Goal: Task Accomplishment & Management: Use online tool/utility

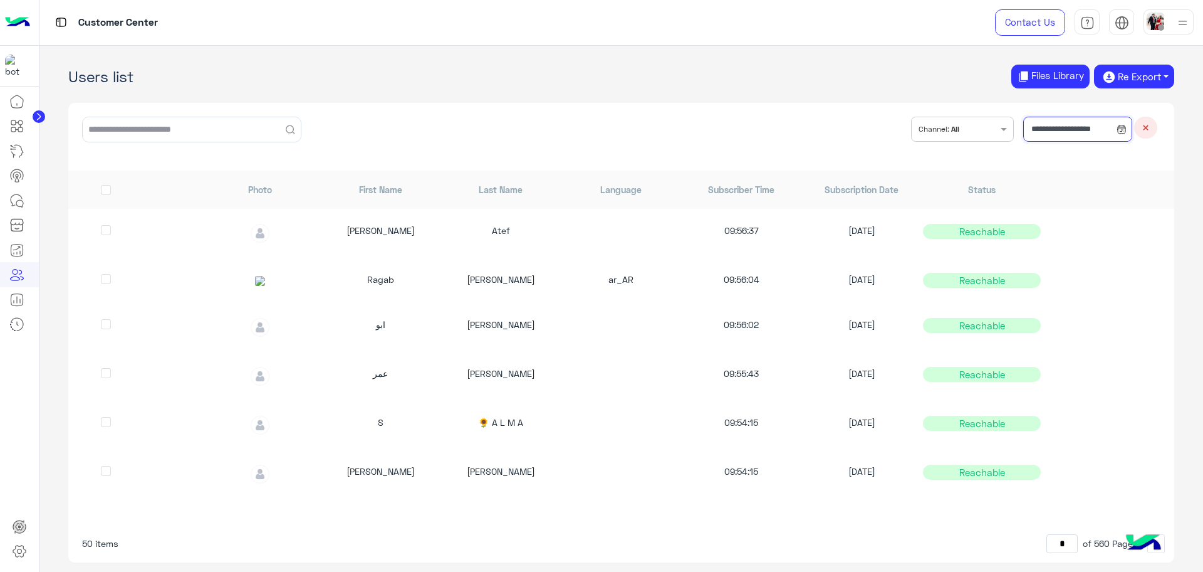
click at [1079, 126] on input "**********" at bounding box center [1078, 129] width 108 height 25
click at [1086, 283] on button "Custom range" at bounding box center [1056, 286] width 107 height 26
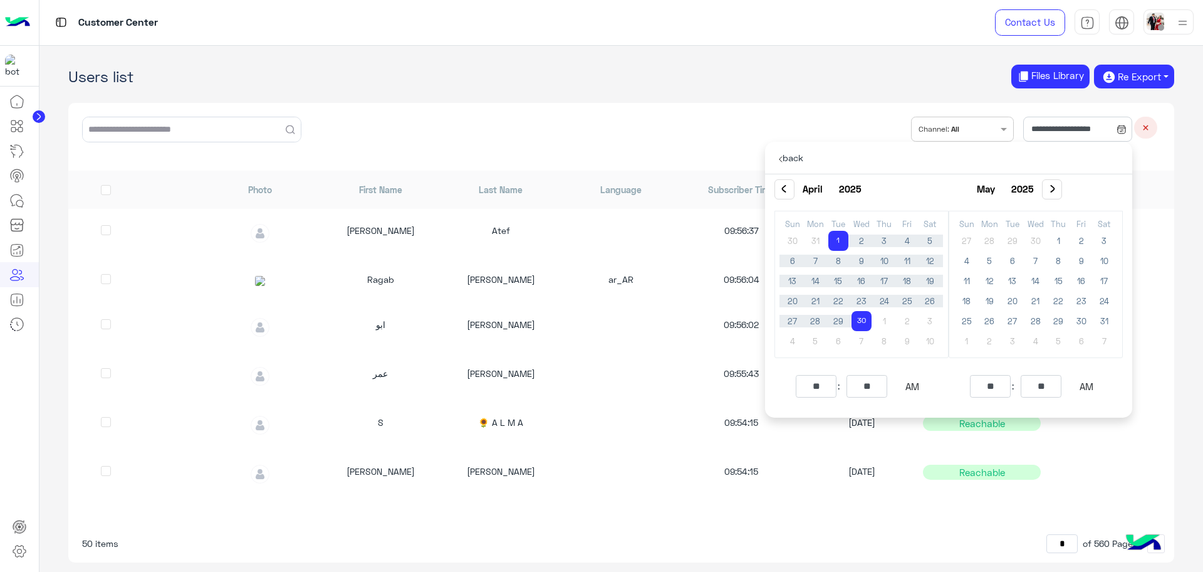
click at [788, 192] on button "‹" at bounding box center [785, 189] width 20 height 20
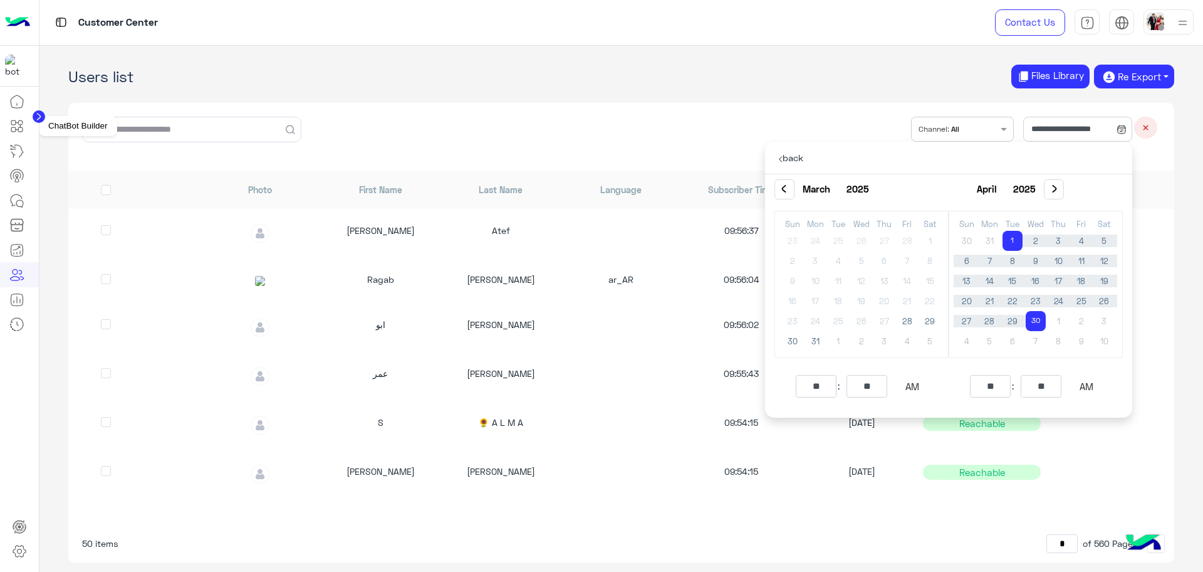
click at [26, 128] on link at bounding box center [17, 125] width 34 height 25
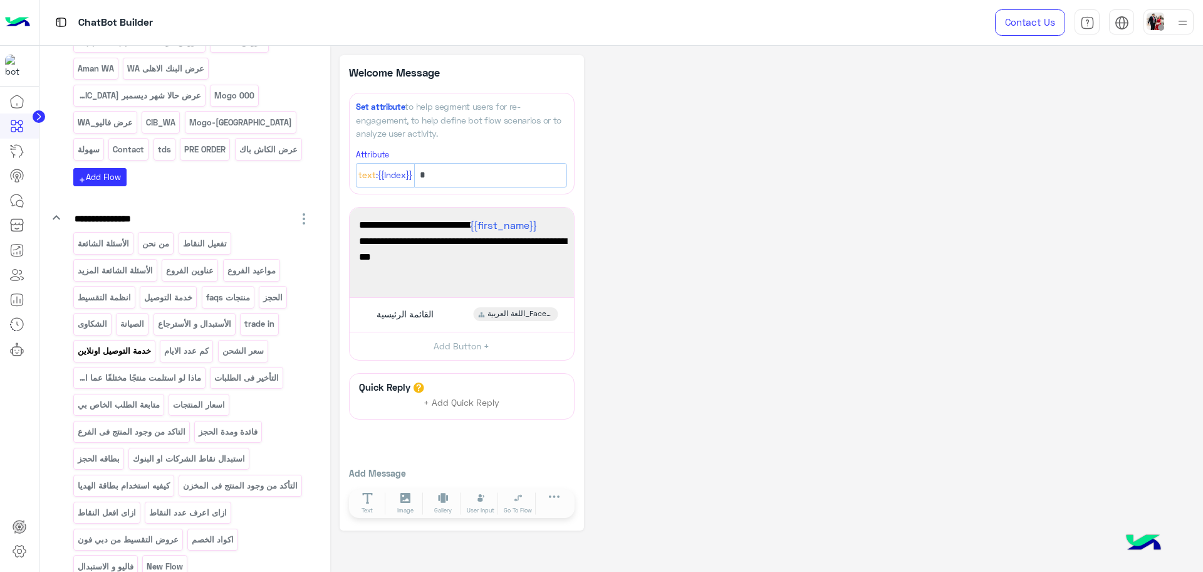
scroll to position [1175, 0]
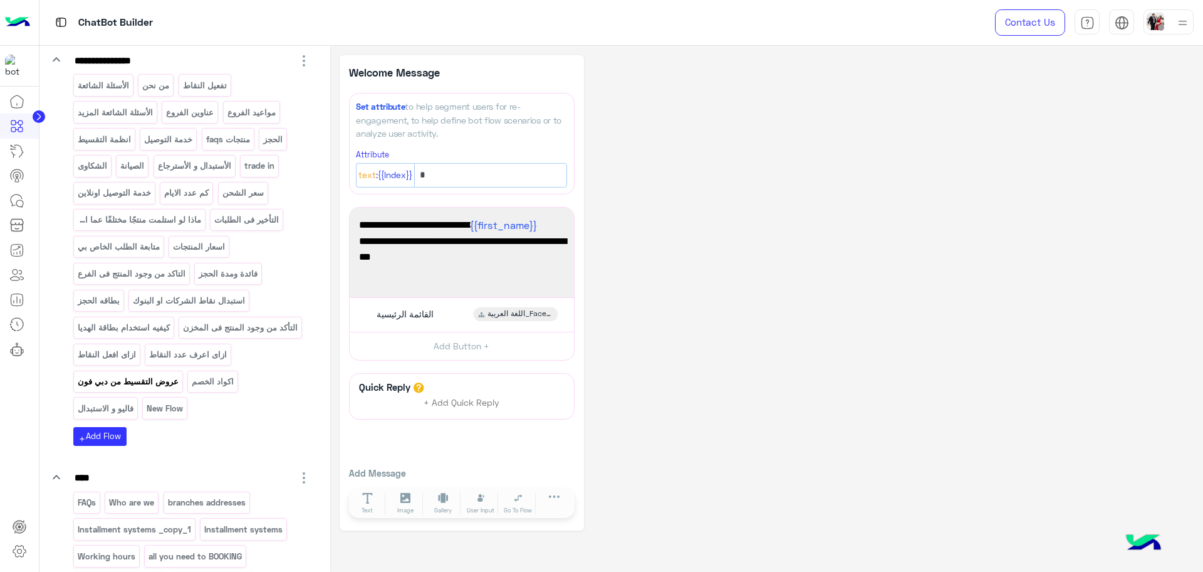
click at [179, 389] on p "عروض التقسيط من دبي فون" at bounding box center [127, 381] width 103 height 14
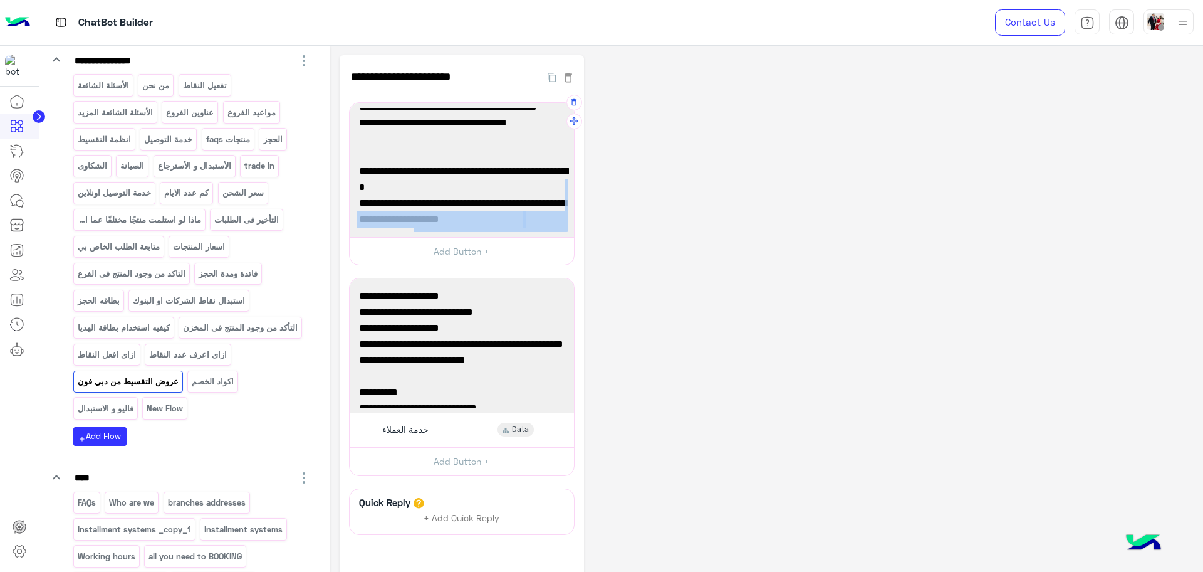
scroll to position [157, 0]
drag, startPoint x: 439, startPoint y: 176, endPoint x: 404, endPoint y: 186, distance: 36.9
click at [404, 186] on div "✅حالا: خصم ٤٠٪ على آيفون ١٧ بالتقسيط من ٢٤ لـ ٣٦ شهر ب[GEOGRAPHIC_DATA]، من [DA…" at bounding box center [462, 169] width 216 height 125
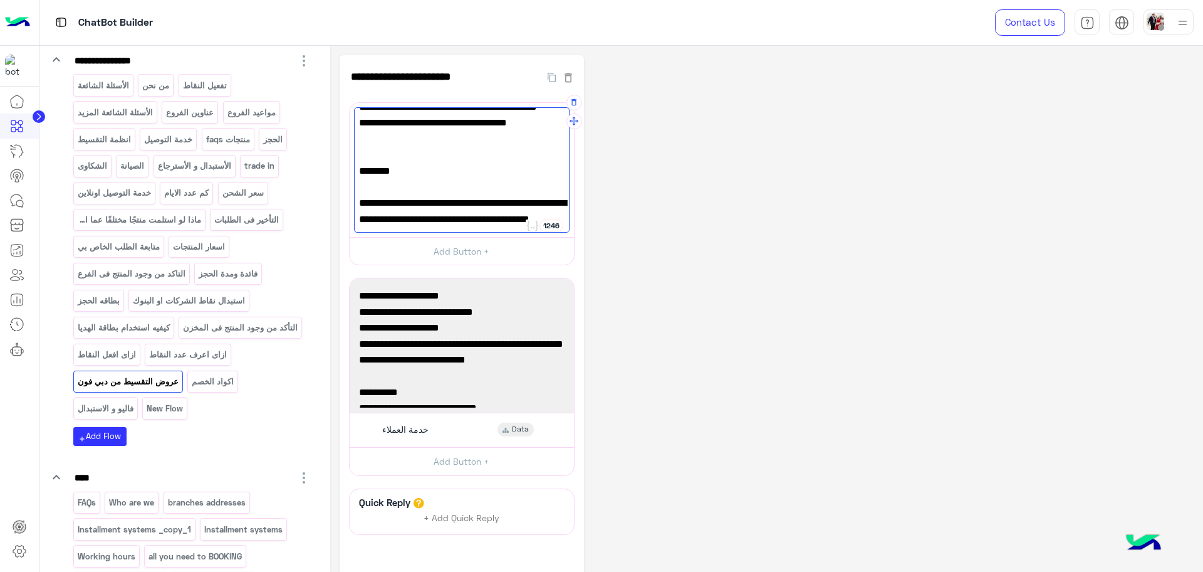
scroll to position [157, 0]
paste textarea "**********"
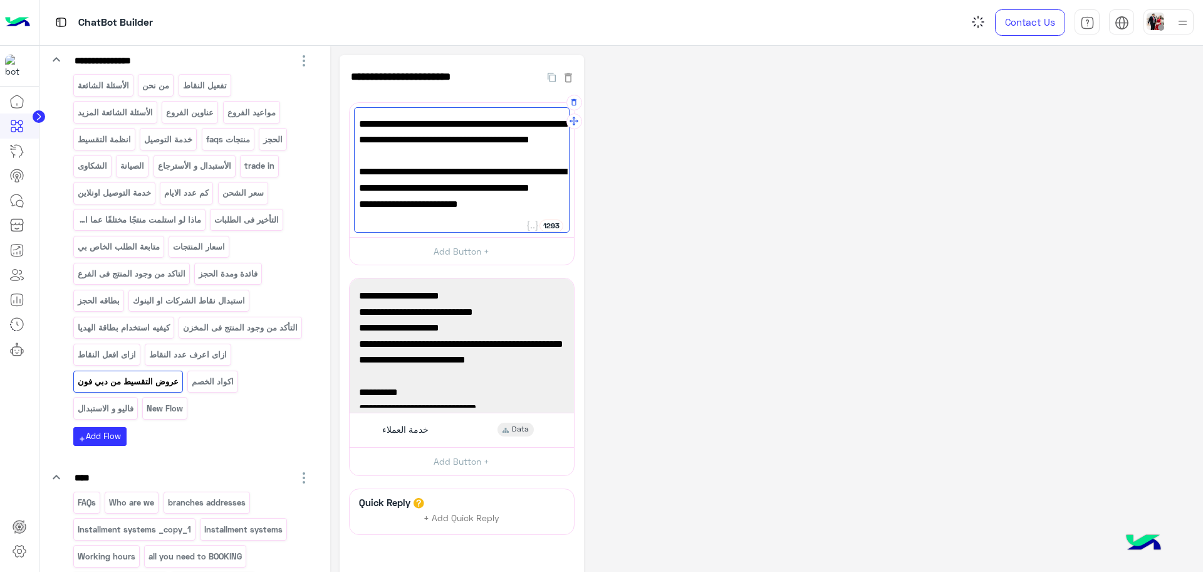
scroll to position [246, 0]
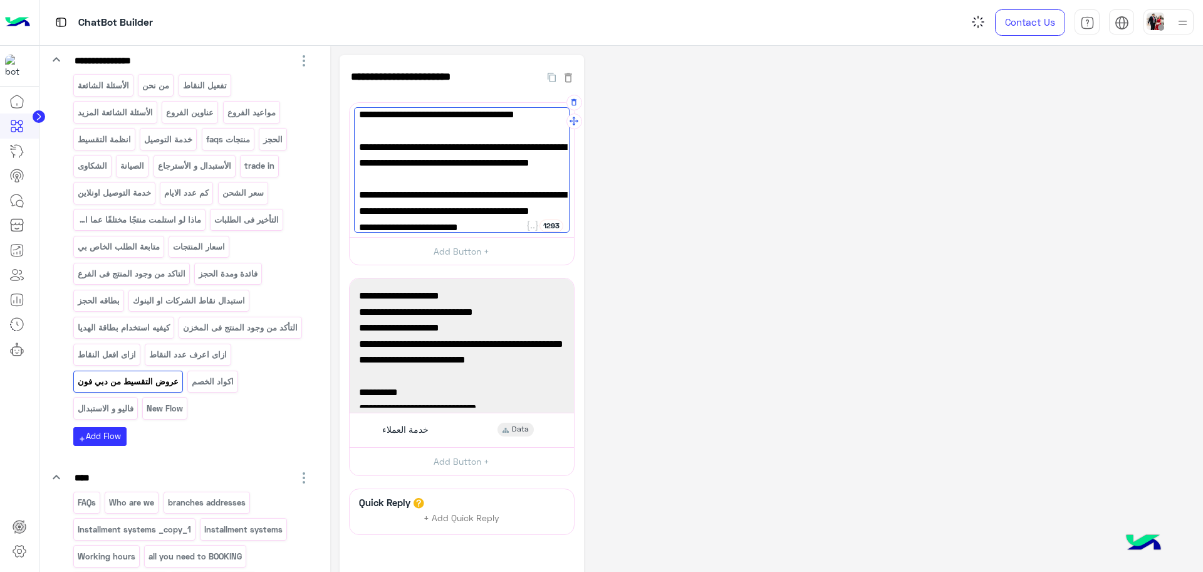
click at [453, 210] on span "✅aman: قسط 6 شهور بسعر الكاش تريبيل زيرو او 18 شهر بالسعر الرسمي تريبيل زيرو من…" at bounding box center [462, 195] width 206 height 48
drag, startPoint x: 427, startPoint y: 216, endPoint x: 556, endPoint y: 195, distance: 130.8
click at [560, 192] on span "✅aman: قسط 6 شهور بسعر الكاش تريبيل زيرو او 18 شهر بالسعر الرسمي تريبيل زيرو من…" at bounding box center [462, 195] width 206 height 48
click at [556, 195] on span "✅aman: قسط 6 شهور بسعر الكاش تريبيل زيرو او 18 شهر بالسعر الرسمي تريبيل زيرو من…" at bounding box center [462, 195] width 206 height 48
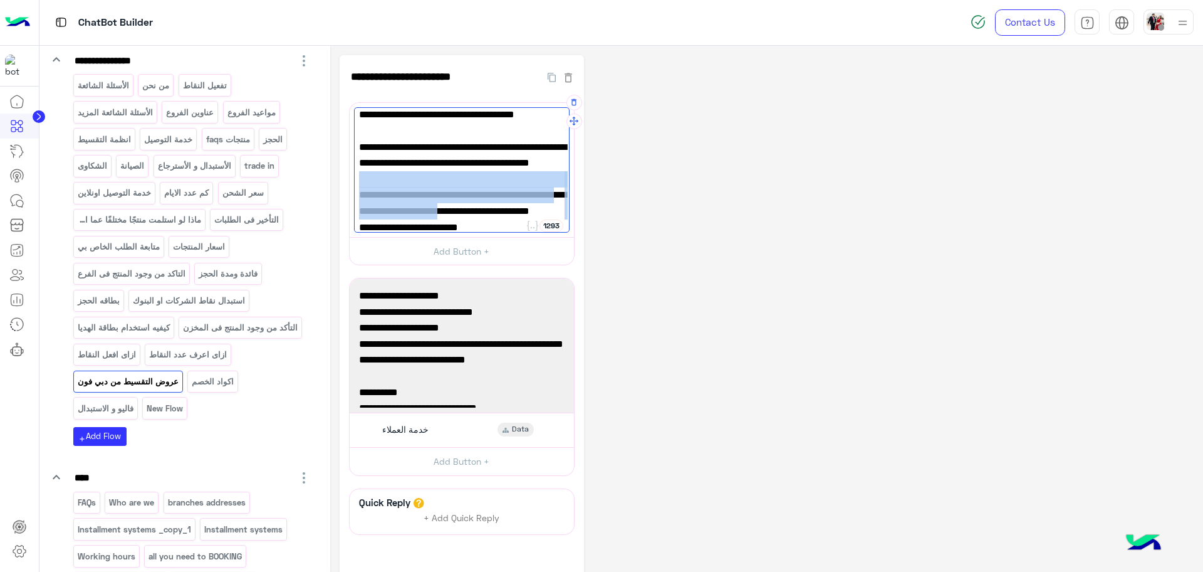
click at [556, 195] on span "✅aman: قسط 6 شهور بسعر الكاش تريبيل زيرو او 18 شهر بالسعر الرسمي تريبيل زيرو من…" at bounding box center [462, 195] width 206 height 48
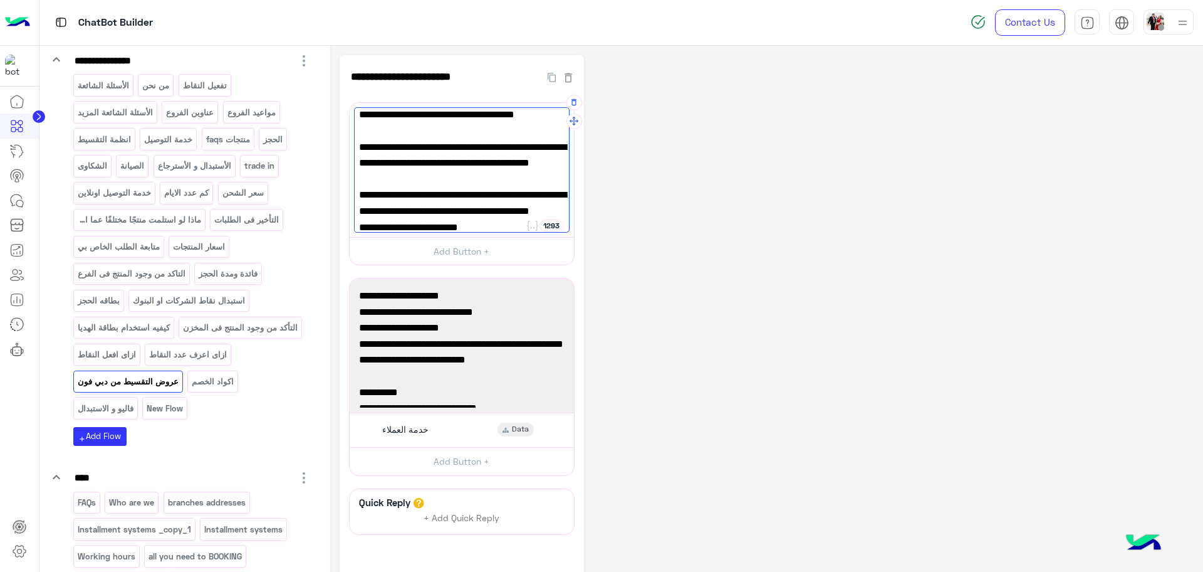
click at [510, 199] on span "✅aman: قسط 6 شهور بسعر الكاش تريبيل زيرو او 18 شهر بالسعر الرسمي تريبيل زيرو من…" at bounding box center [462, 195] width 206 height 48
drag, startPoint x: 439, startPoint y: 216, endPoint x: 361, endPoint y: 199, distance: 80.2
click at [361, 199] on span "✅aman: قسط 6 شهور بسعر الكاش تريبيل زيرو او 18 شهر بالسعر الرسمي تريبيل زيرو من…" at bounding box center [462, 195] width 206 height 48
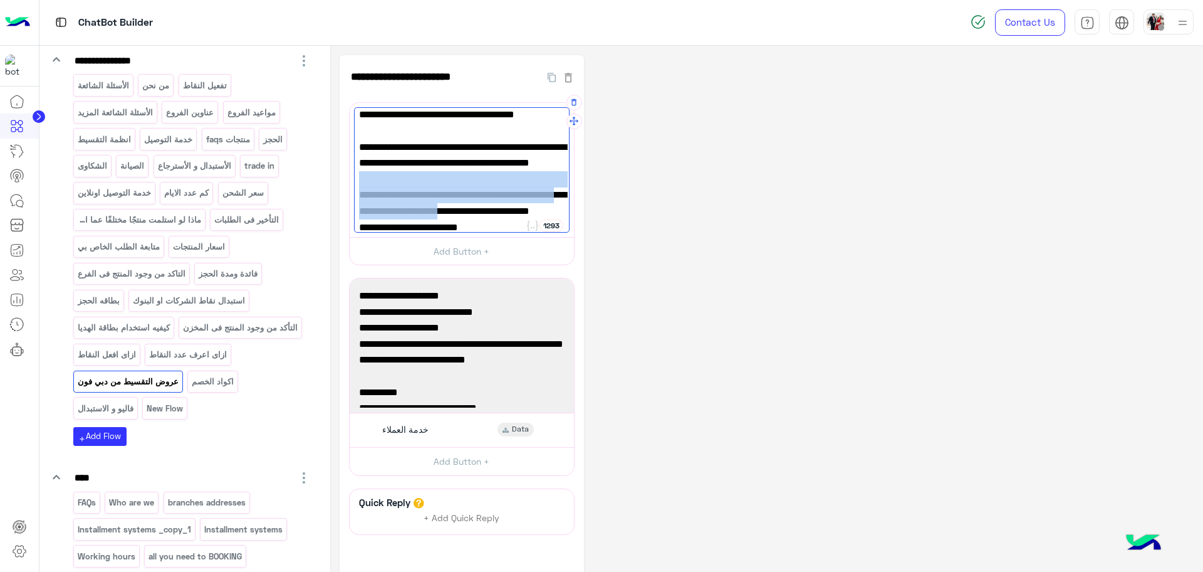
drag, startPoint x: 443, startPoint y: 216, endPoint x: 355, endPoint y: 174, distance: 97.6
click at [355, 174] on div "✅حالا: خصم ٤٠٪ على آيفون ١٧ بالتقسيط من ٢٤ لـ ٣٦ شهر ب[GEOGRAPHIC_DATA]، من [DA…" at bounding box center [462, 169] width 216 height 125
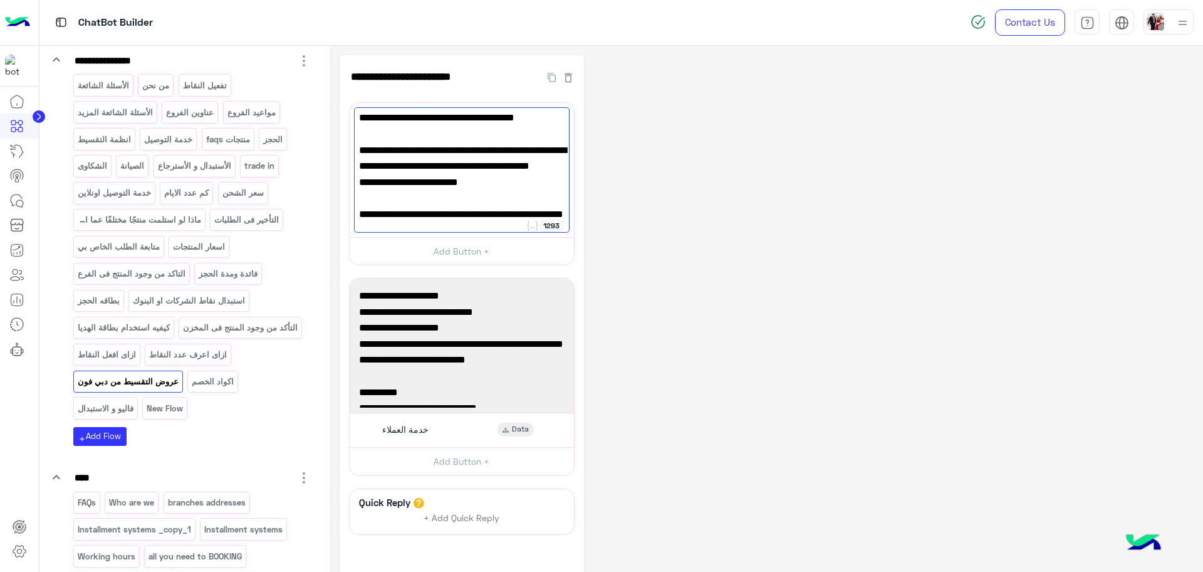
click at [662, 246] on div "**********" at bounding box center [767, 350] width 854 height 591
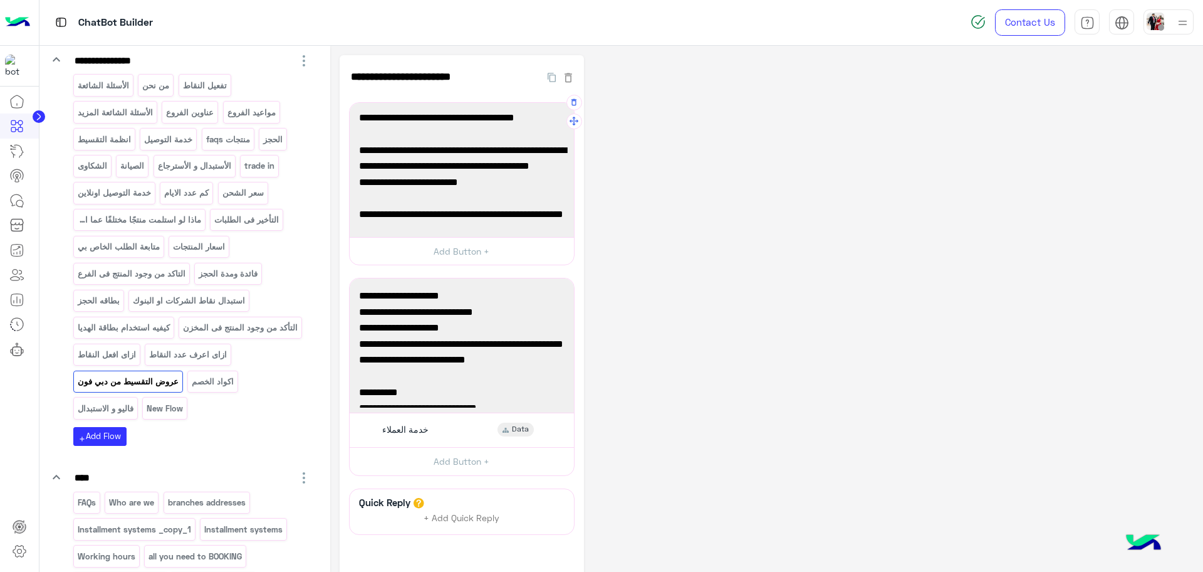
click at [465, 159] on div "✅حالا: خصم ٤٠٪ على آيفون ١٧ بالتقسيط من ٢٤ لـ ٣٦ شهر ب[GEOGRAPHIC_DATA]، من [DA…" at bounding box center [462, 169] width 216 height 125
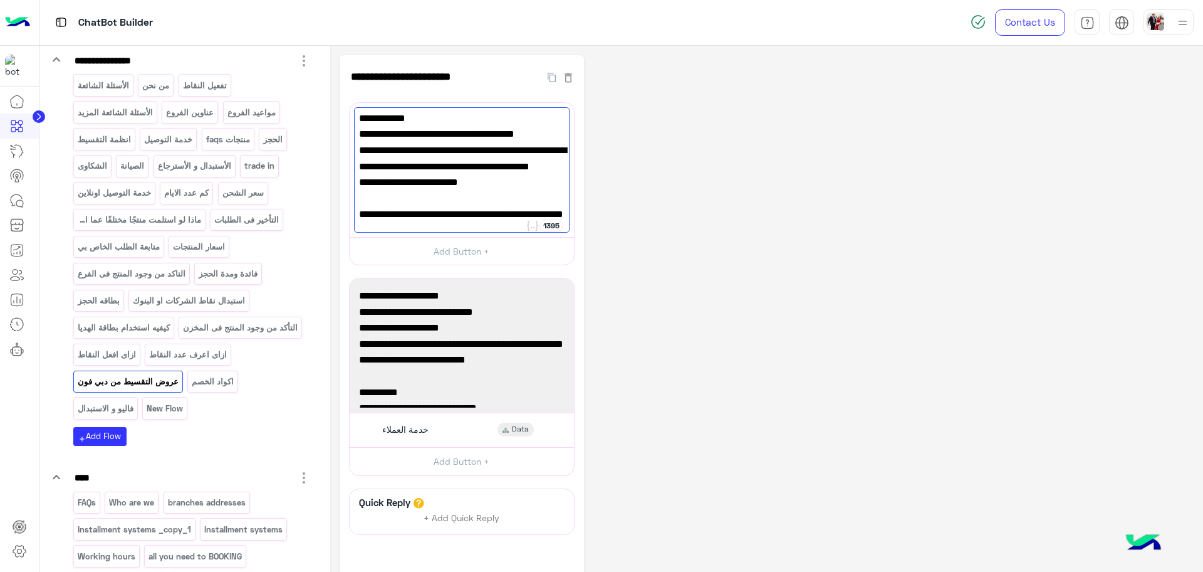
click at [701, 201] on div "**********" at bounding box center [767, 350] width 854 height 591
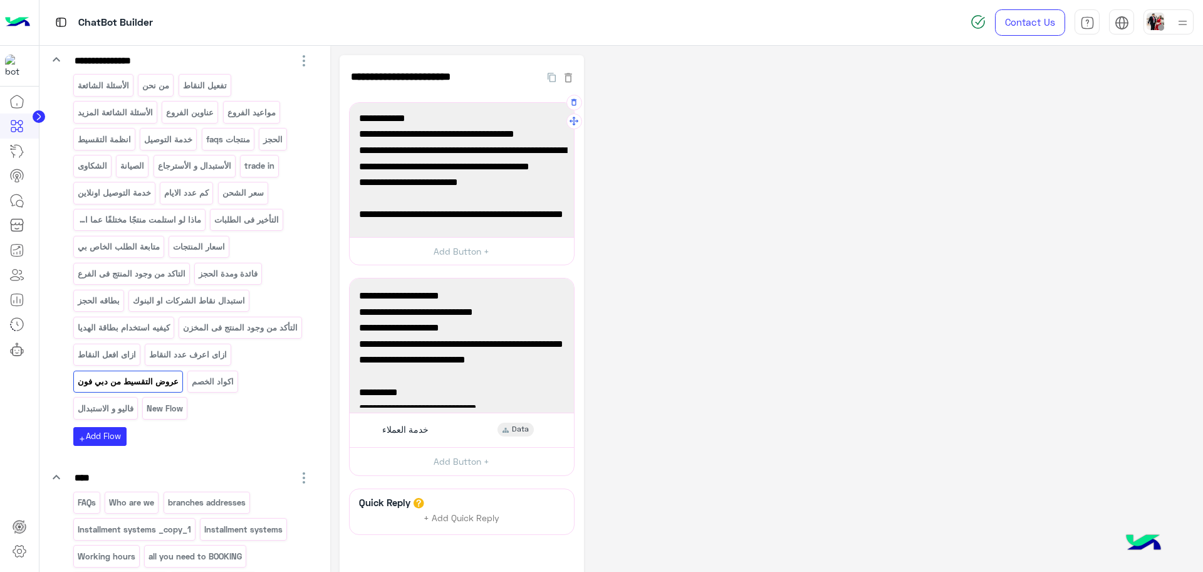
click at [456, 197] on span "✅souhoola: قسط 18 شهر بالسعر الرسمي تريبيل زيرو من خلال الفروع او الاون لاين من…" at bounding box center [462, 179] width 206 height 48
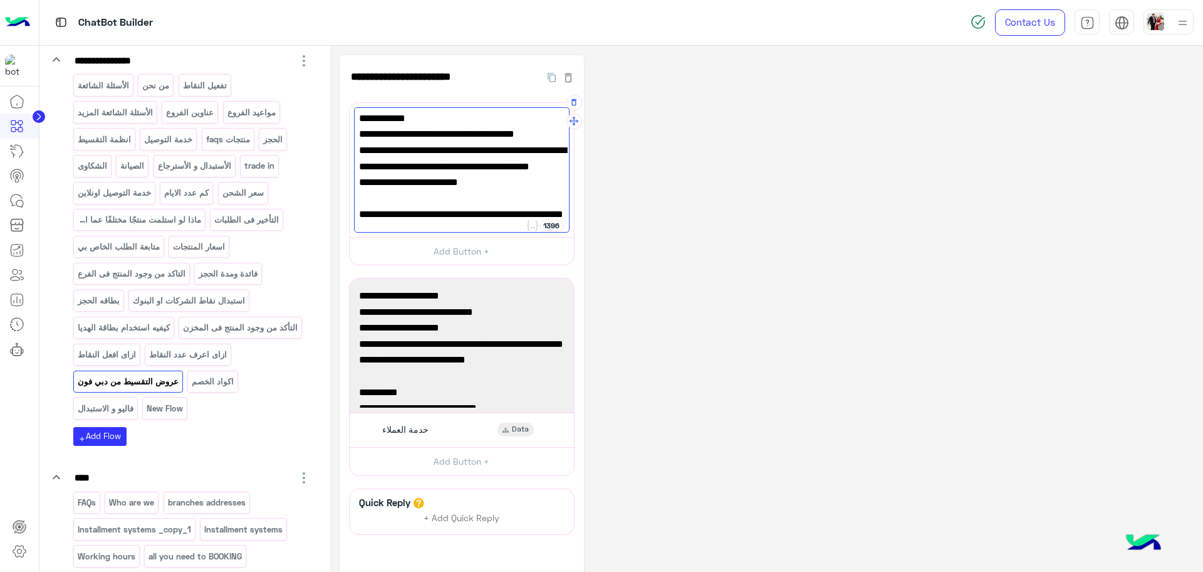
click at [424, 214] on span "العرض لا يسري علي ايفون 17" at bounding box center [462, 211] width 206 height 16
click at [438, 199] on span "✅seven : تقسيط 12 شهر بسعر الكاش نريبيل زيرو يوم27 فقط" at bounding box center [462, 190] width 206 height 32
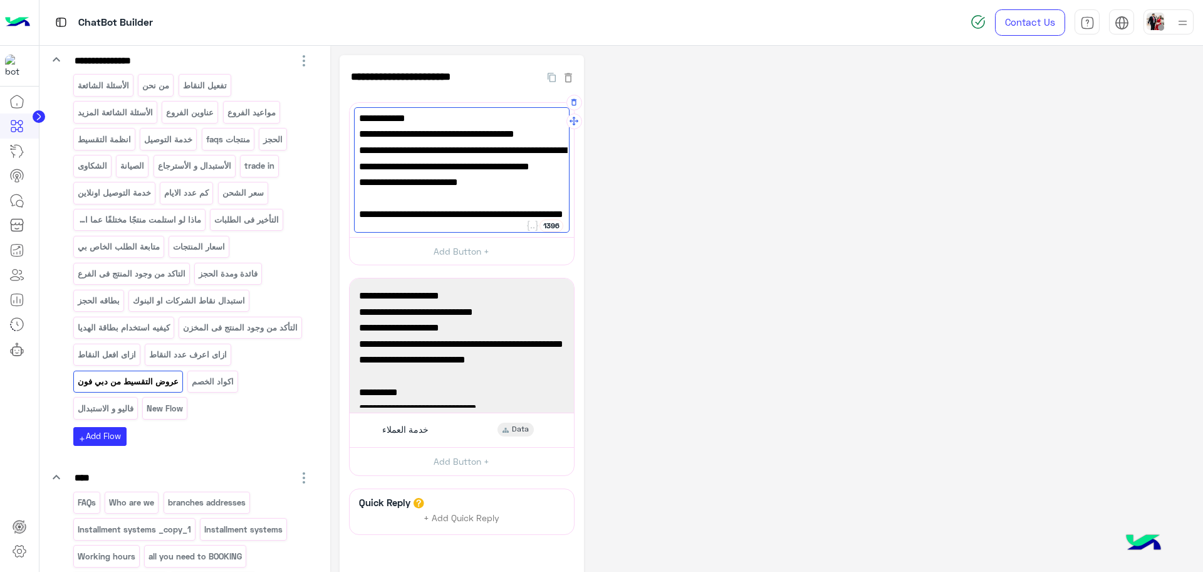
click at [438, 199] on span "✅seven : تقسيط 12 شهر بسعر الكاش نريبيل زيرو يوم27 فقط" at bounding box center [462, 190] width 206 height 32
click at [390, 202] on span "✅seven : تقسيط 12 شهر بسعر الكاش نريبيل زيرو يوم27 فقط" at bounding box center [462, 190] width 206 height 32
click at [390, 204] on span "✅seven : تقسيط 12 شهر بسعر الكاش نريبيل زيرو يوم27 فقط" at bounding box center [462, 190] width 206 height 32
click at [391, 198] on span "✅seven : تقسيط 12 شهر بسعر الكاش نريبيل زيرو يوم27 فقط" at bounding box center [462, 190] width 206 height 32
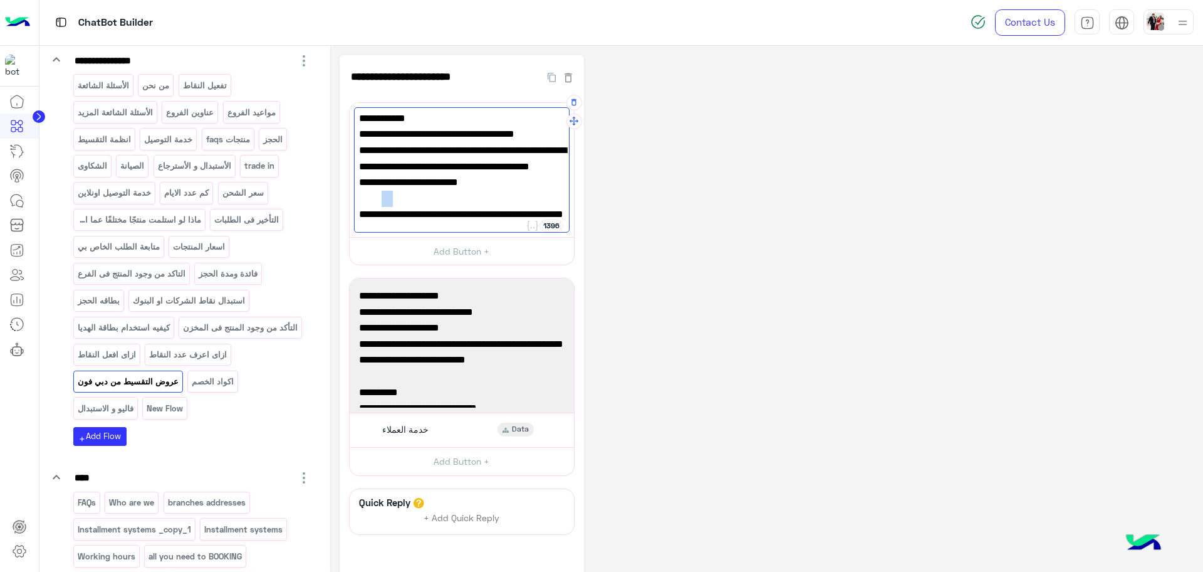
drag, startPoint x: 392, startPoint y: 201, endPoint x: 384, endPoint y: 198, distance: 9.1
click at [384, 198] on span "✅seven : تقسيط 12 شهر بسعر الكاش نريبيل زيرو يوم27 فقط" at bounding box center [462, 190] width 206 height 32
paste textarea "*"
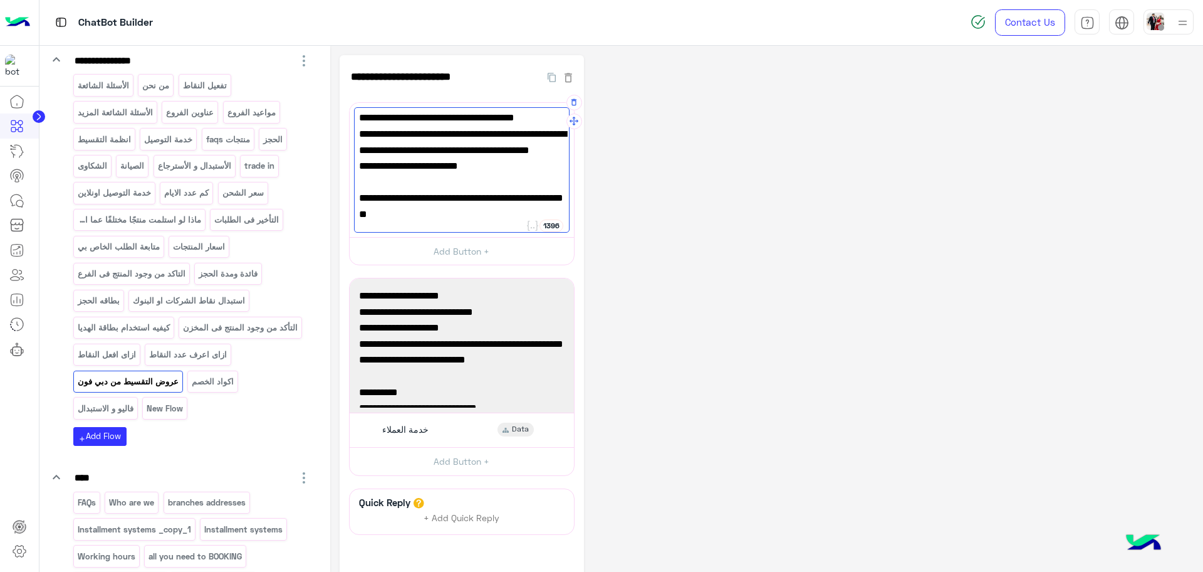
click at [398, 202] on span "✅seven : تقسيط 12 شهر بسعر الكاش نريبيل زيرو يوم29 فقط" at bounding box center [462, 190] width 206 height 32
click at [429, 192] on span "✅seven : تقسيط 12 شهر بسعر الكاش نريبيل زيرو يوم 29 فقط" at bounding box center [462, 190] width 206 height 32
click at [420, 186] on span "✅seven : تقسيط 12 شهر بسعر الكاش نريبيل زيرو يوم 29 فقط" at bounding box center [462, 190] width 206 height 32
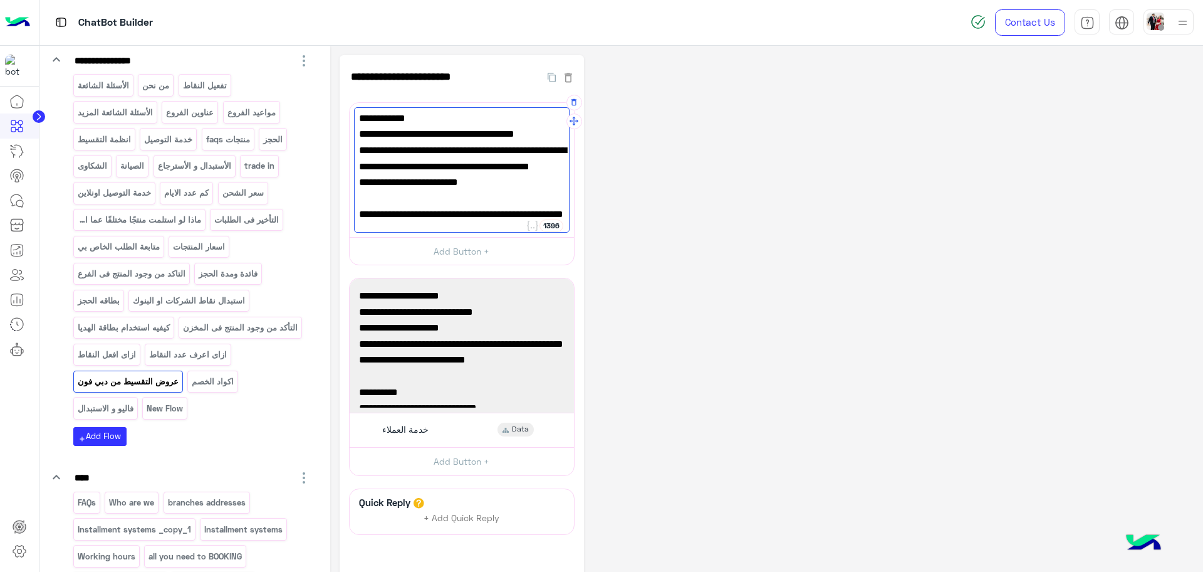
type textarea "**********"
click at [498, 197] on span "✅seven : تقسيط 12 شهر بسعر الكاش تريبل زيرو يوم 29 فقط" at bounding box center [462, 190] width 206 height 32
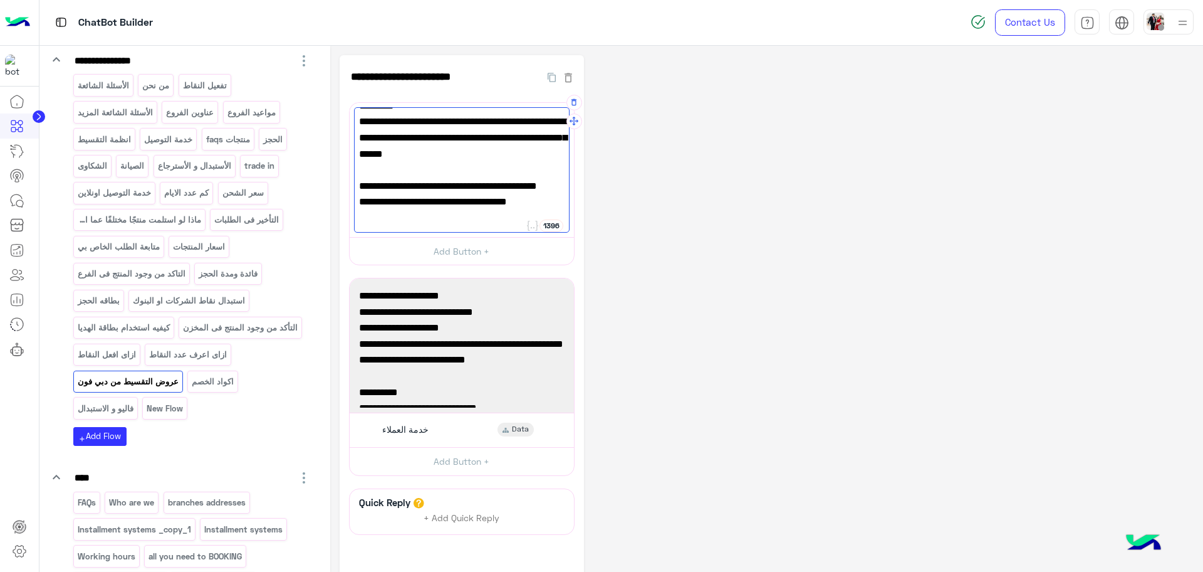
scroll to position [14, 0]
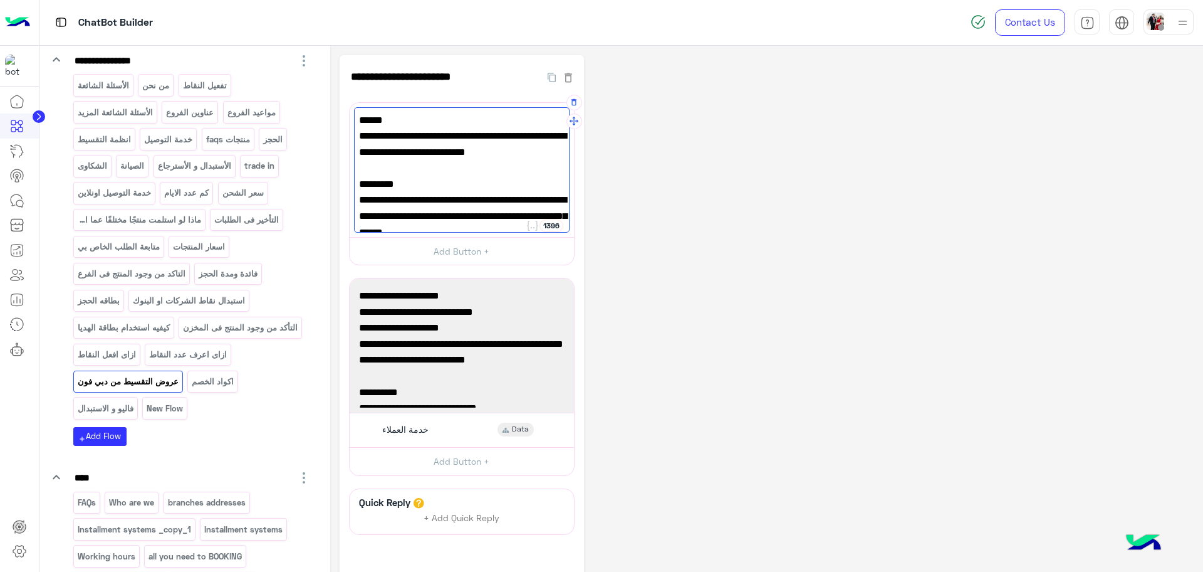
click at [409, 157] on span "خصم ٤٠٪ على آيفون ١٧ بالتقسيط من ٢٤ لـ ٣٦ شهر بسعر الكاش، من ٢٢ سبتمبر لـ ٣١ أك…" at bounding box center [462, 144] width 206 height 32
click at [431, 172] on div "✅حالا: خصم ٤٠٪ على آيفون ١٧ بالتقسيط من ٢٤ لـ ٣٦ شهر ب[GEOGRAPHIC_DATA]، من [DA…" at bounding box center [462, 169] width 216 height 125
click at [448, 150] on span "خصم ٤٠٪ على آيفون ١٧ بالتقسيط من ٢٤ لـ ٣٦ شهر بسعر الكاش، من ٢٢ سبتمبر لـ ٣١ أك…" at bounding box center [462, 144] width 206 height 32
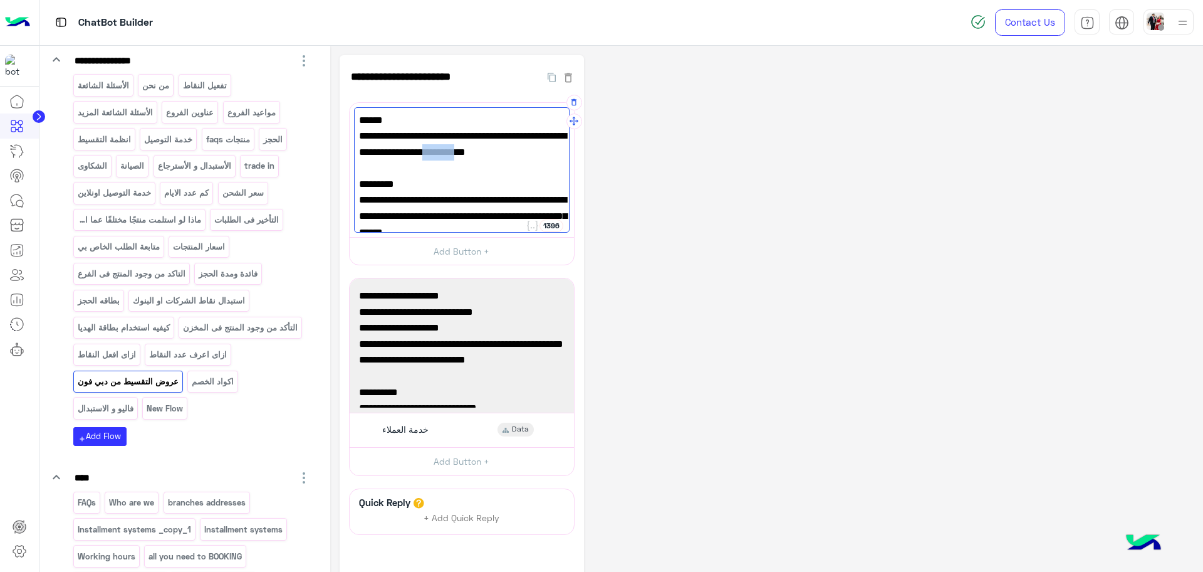
click at [448, 150] on span "خصم ٤٠٪ على آيفون ١٧ بالتقسيط من ٢٤ لـ ٣٦ شهر بسعر الكاش، من ٢٢ سبتمبر لـ ٣١ أك…" at bounding box center [462, 144] width 206 height 32
